Goal: Task Accomplishment & Management: Use online tool/utility

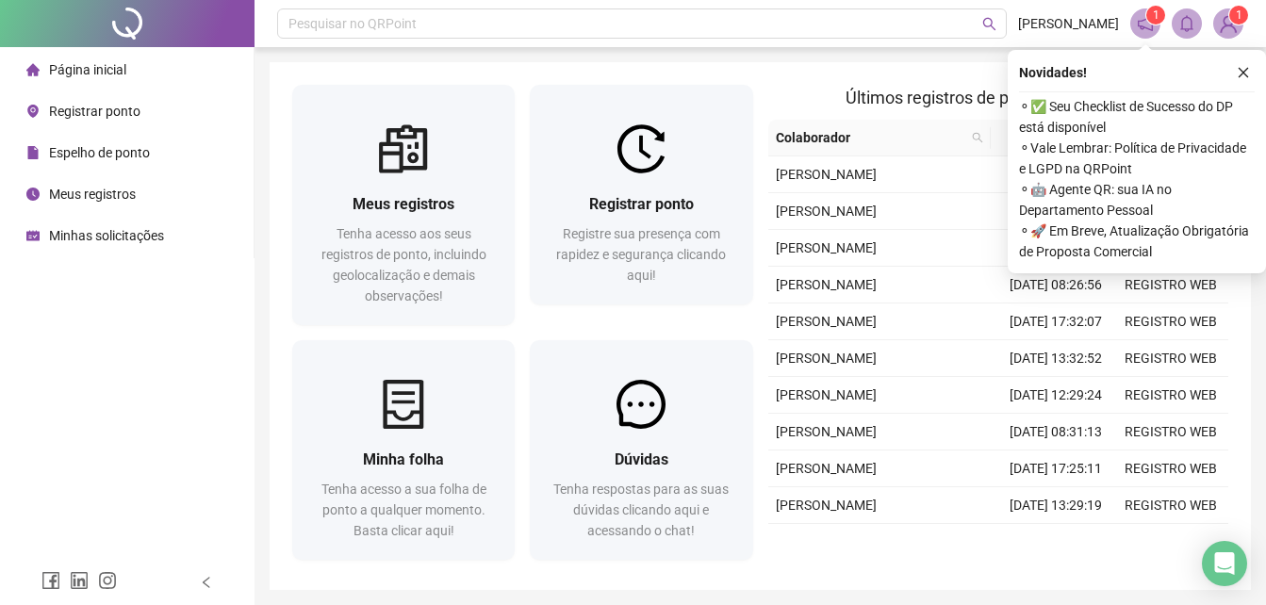
click at [98, 104] on span "Registrar ponto" at bounding box center [94, 111] width 91 height 15
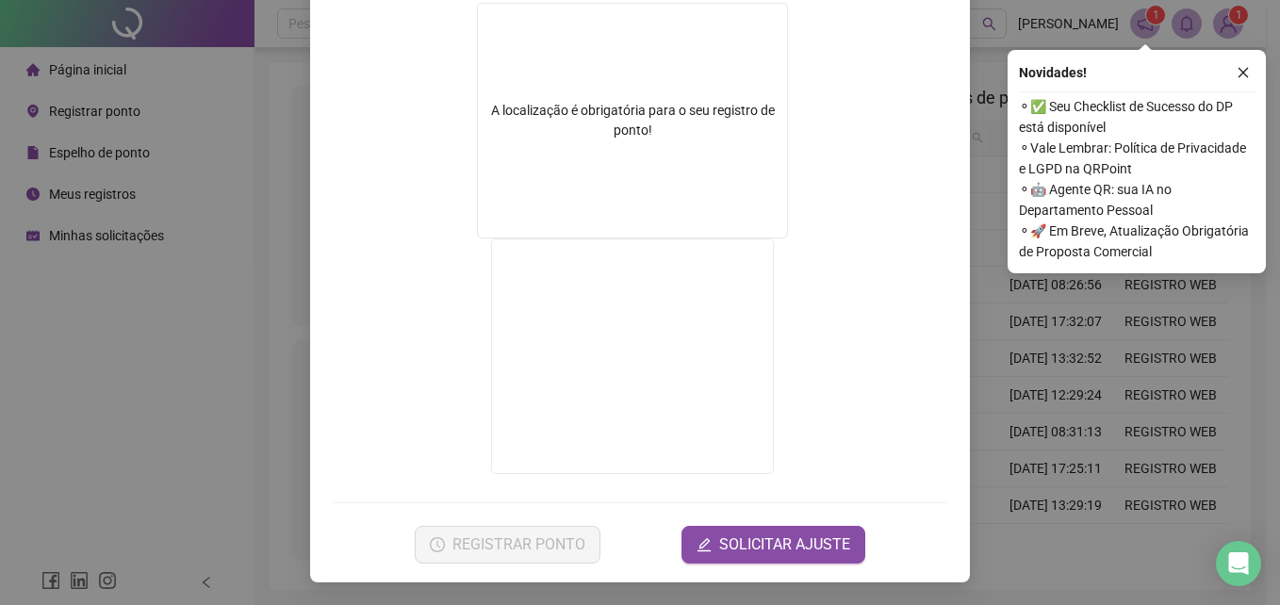
scroll to position [22, 0]
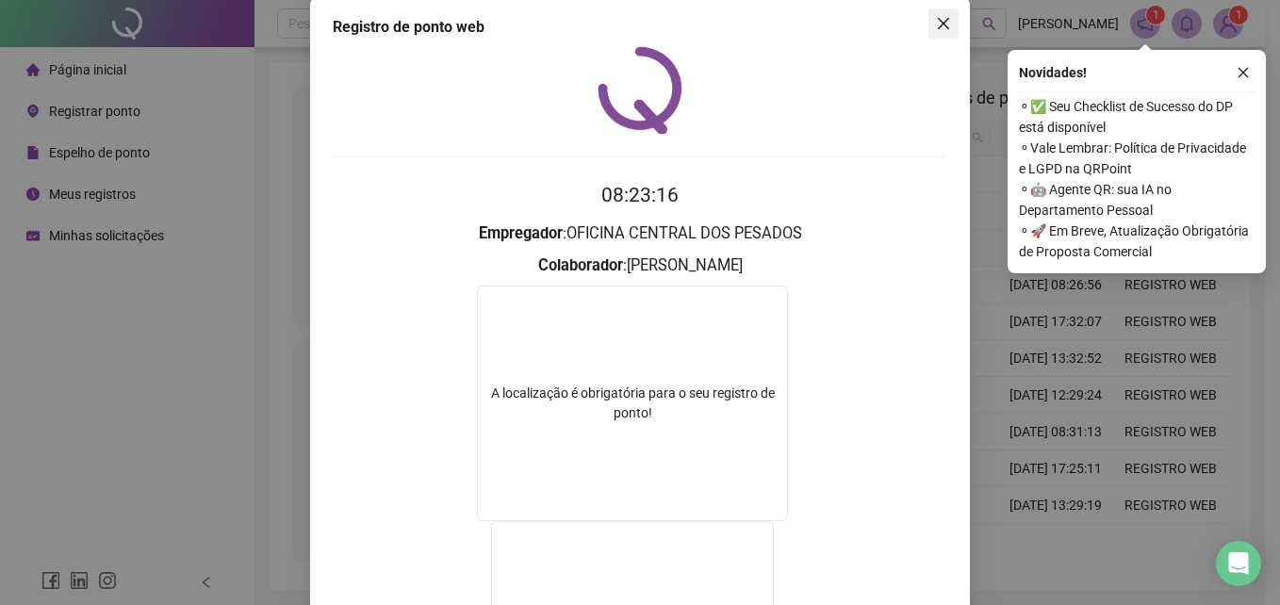
click at [939, 19] on icon "close" at bounding box center [943, 23] width 15 height 15
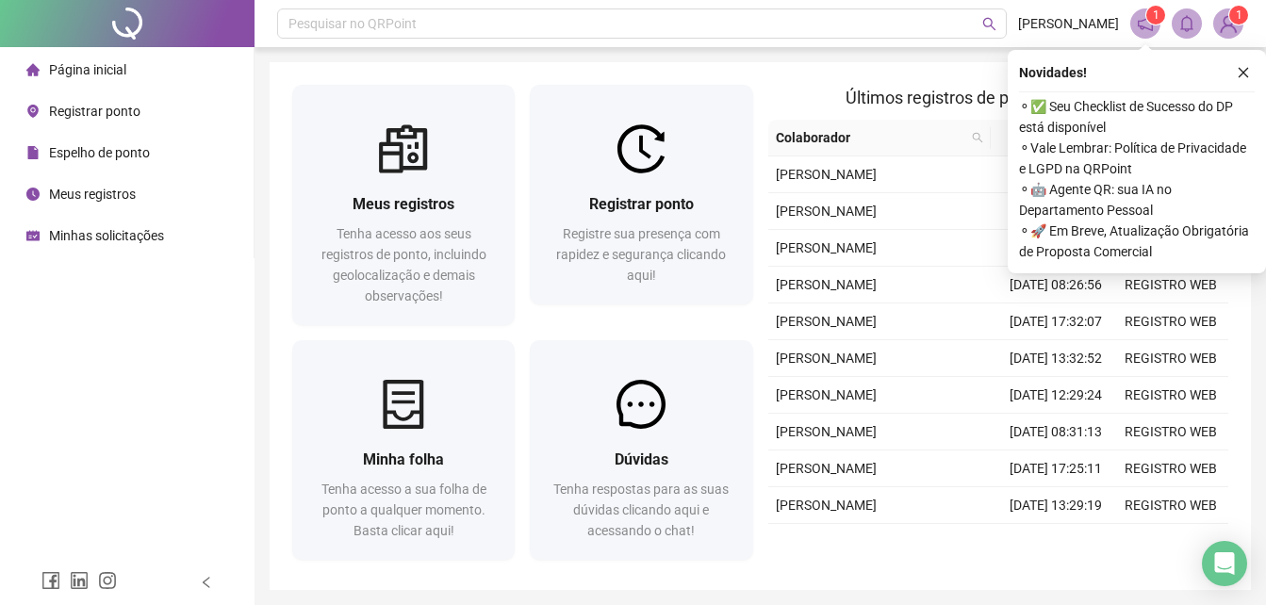
click at [104, 107] on span "Registrar ponto" at bounding box center [94, 111] width 91 height 15
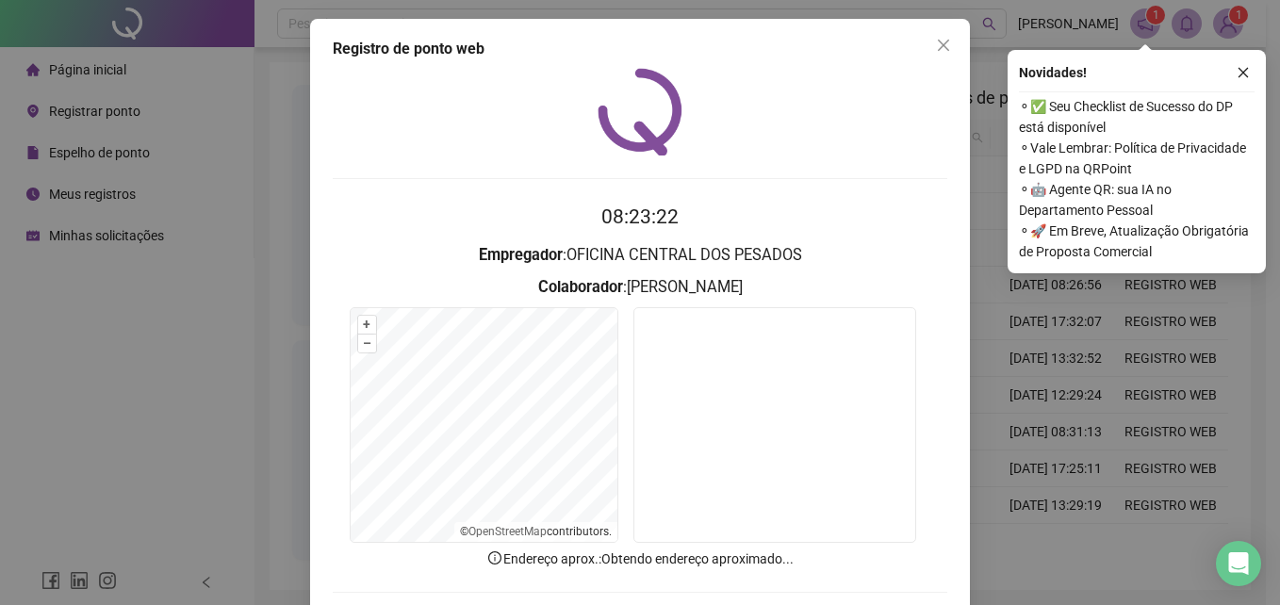
scroll to position [90, 0]
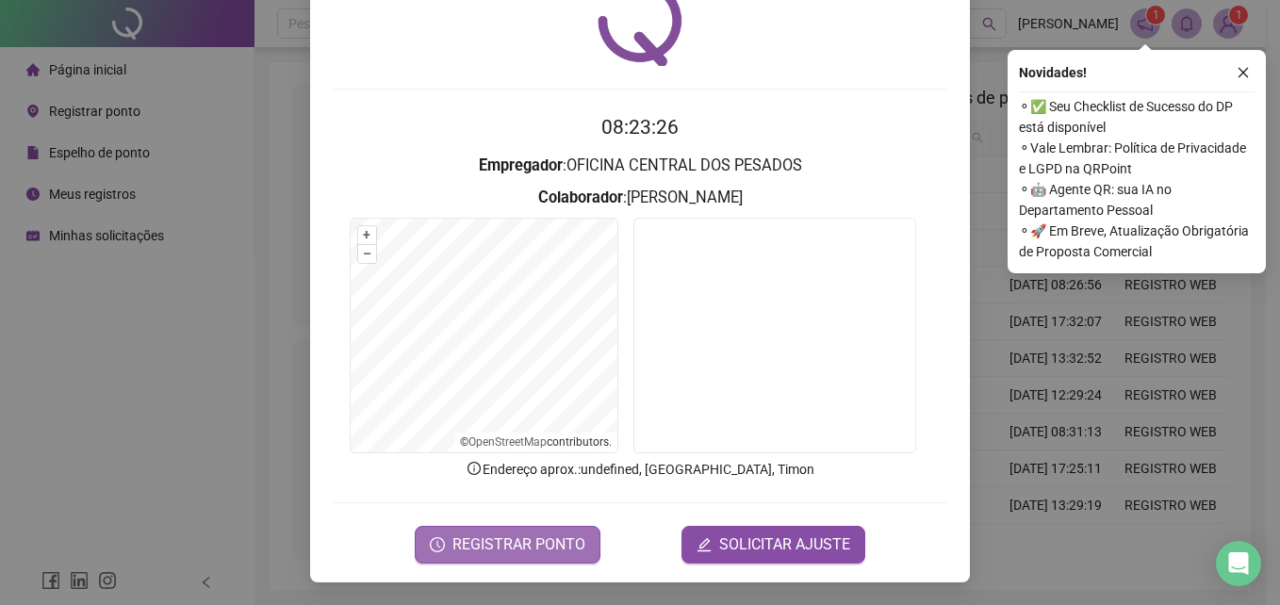
click at [535, 542] on span "REGISTRAR PONTO" at bounding box center [518, 545] width 133 height 23
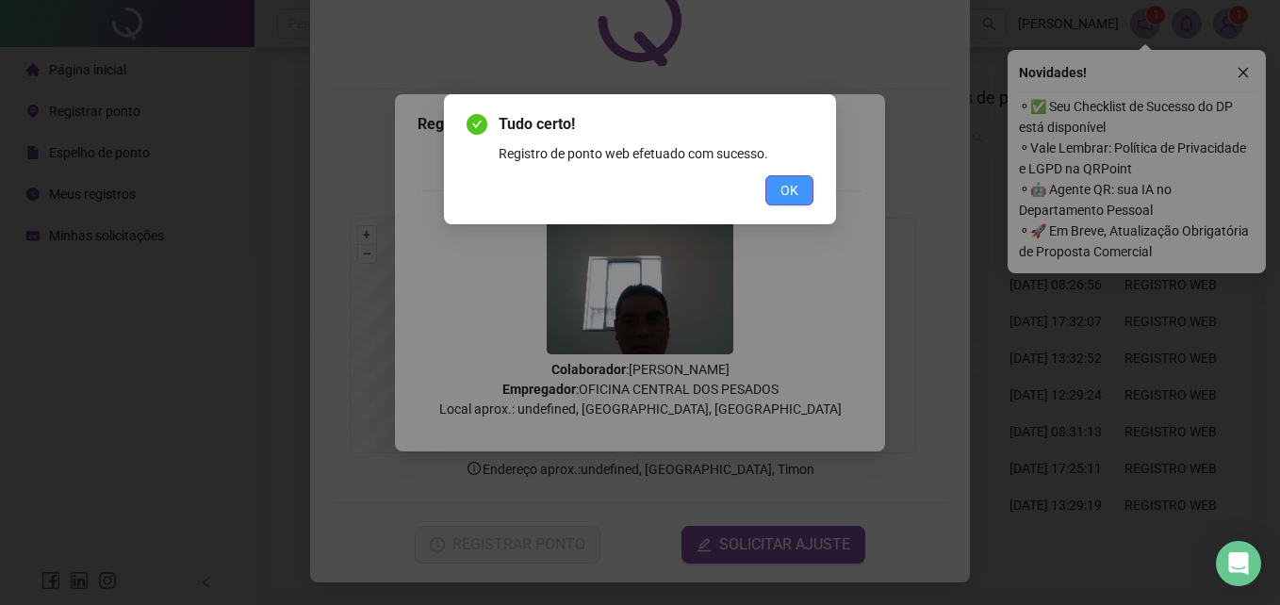
click at [793, 191] on span "OK" at bounding box center [790, 190] width 18 height 21
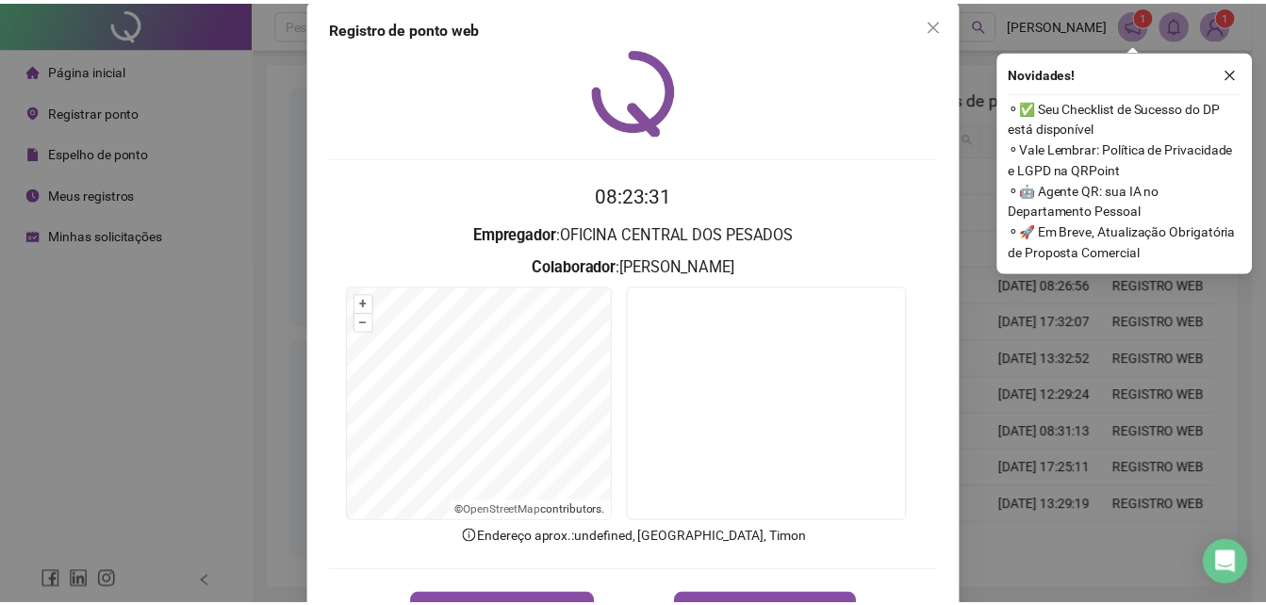
scroll to position [0, 0]
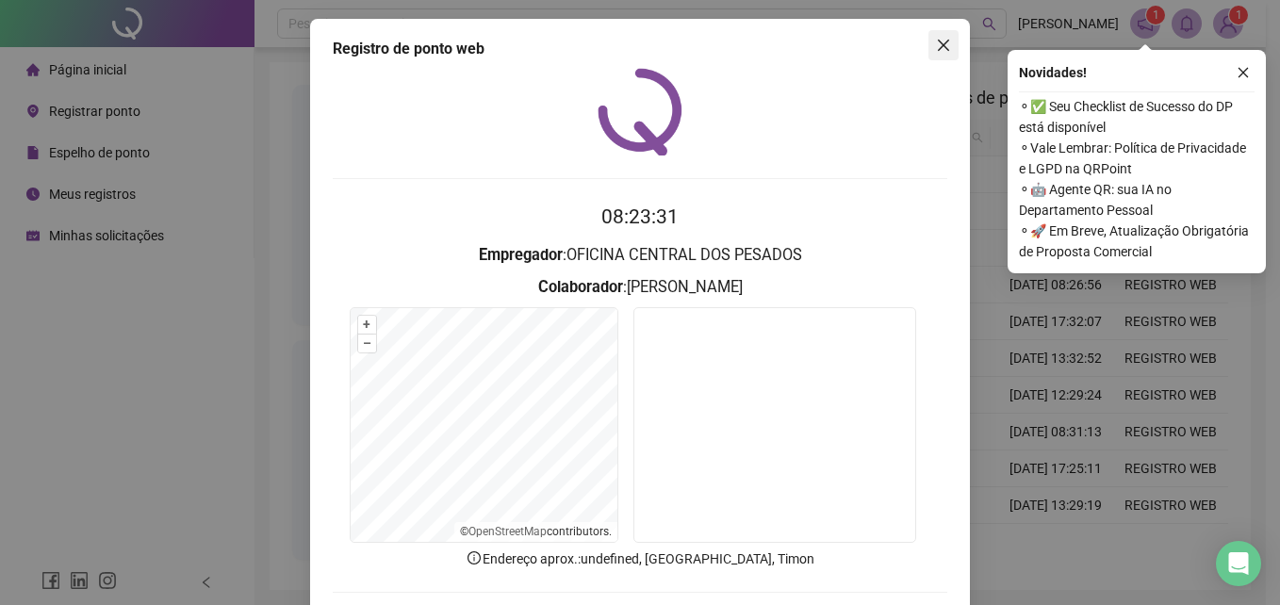
click at [936, 46] on icon "close" at bounding box center [943, 45] width 15 height 15
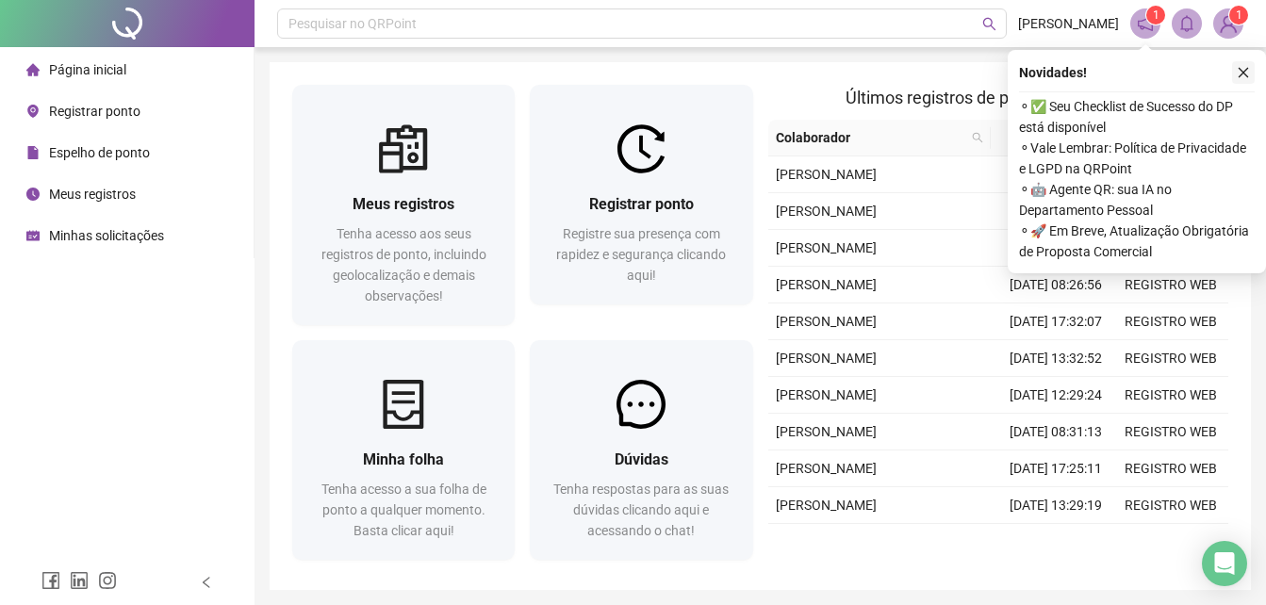
click at [1246, 73] on icon "close" at bounding box center [1243, 72] width 13 height 13
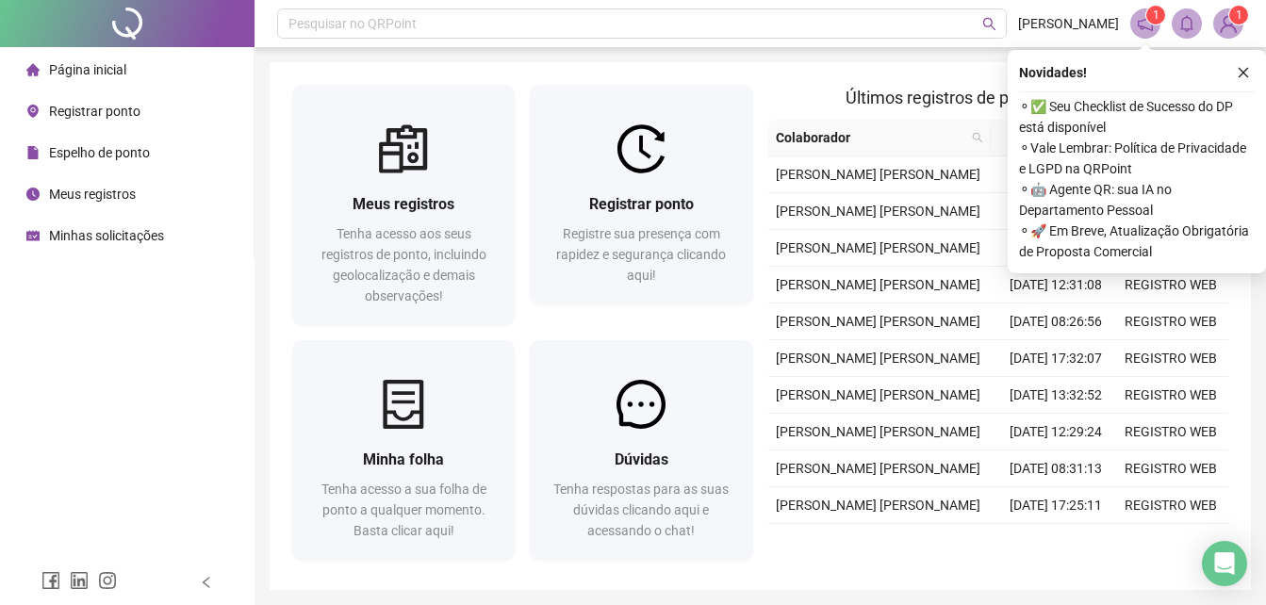
click at [1244, 71] on icon "close" at bounding box center [1243, 72] width 13 height 13
